Goal: Entertainment & Leisure: Consume media (video, audio)

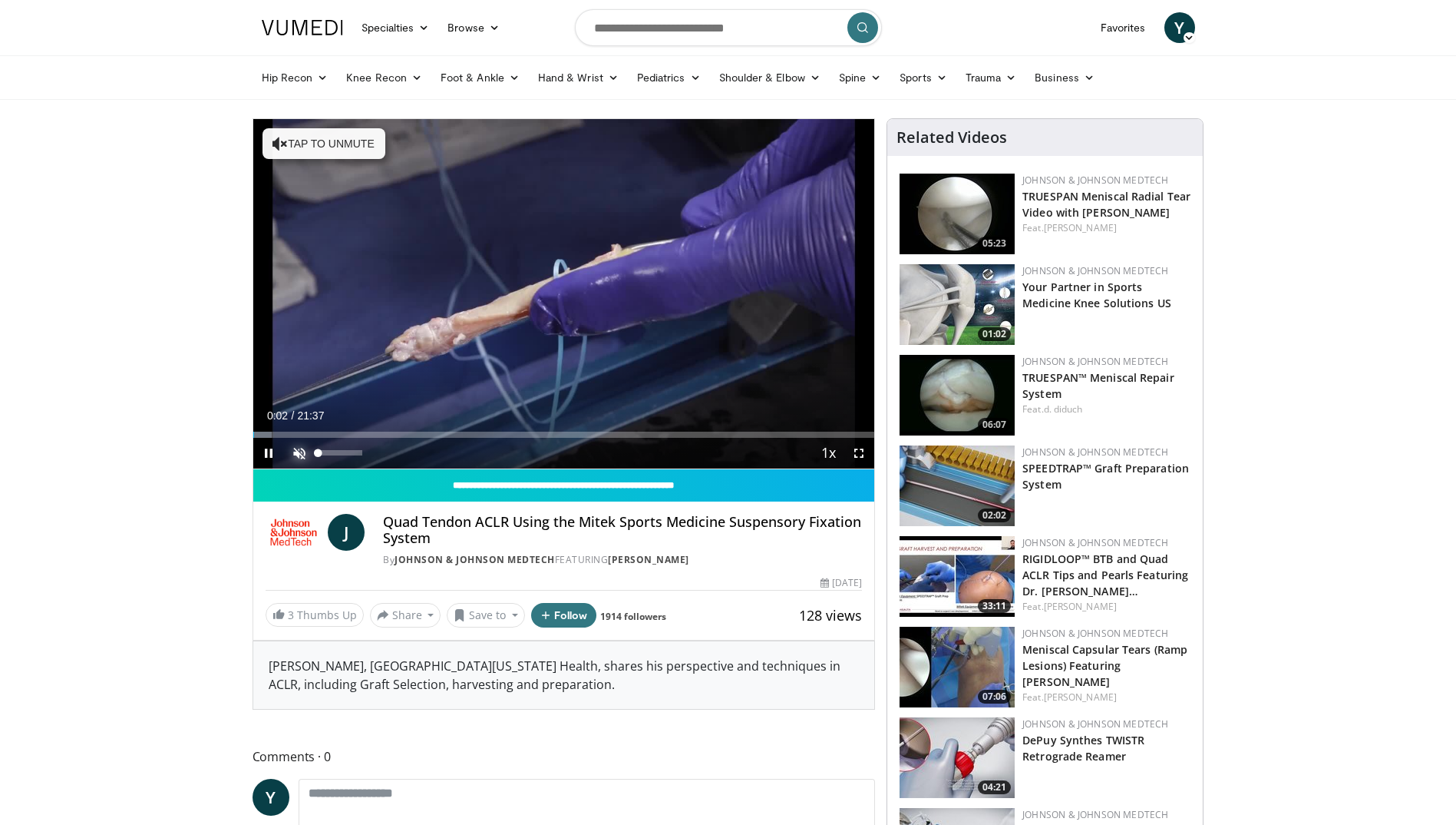
click at [305, 452] on span "Video Player" at bounding box center [300, 453] width 31 height 31
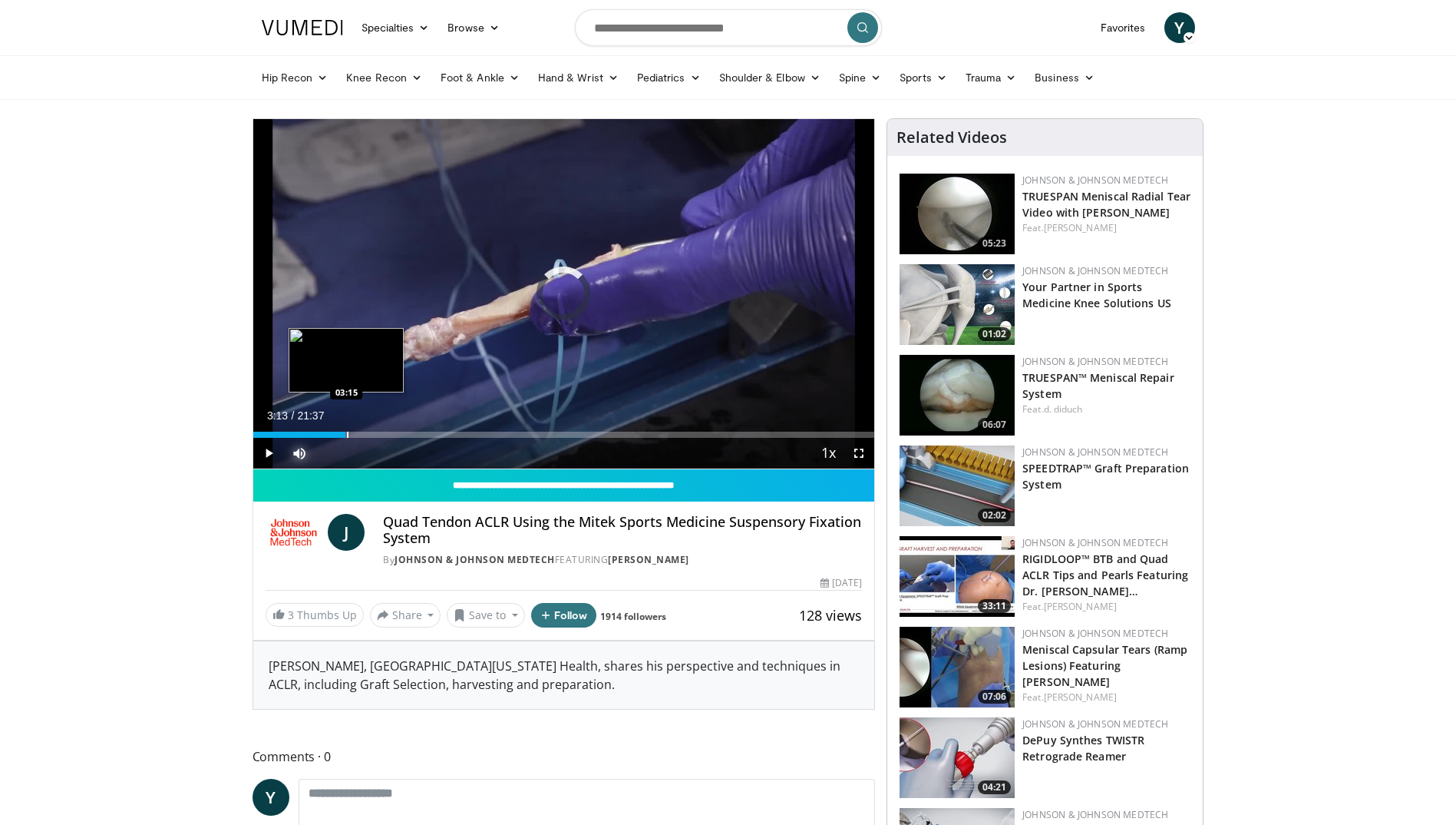
click at [347, 432] on div "Progress Bar" at bounding box center [348, 435] width 2 height 6
click at [327, 435] on div "Progress Bar" at bounding box center [328, 435] width 2 height 6
click at [295, 431] on div "01:29" at bounding box center [290, 435] width 73 height 6
